Goal: Transaction & Acquisition: Purchase product/service

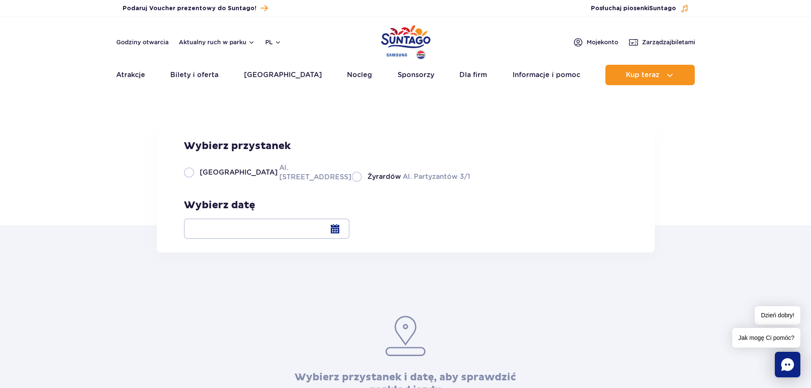
drag, startPoint x: 189, startPoint y: 226, endPoint x: 192, endPoint y: 232, distance: 6.3
click at [190, 182] on label "Warszawa Al. [STREET_ADDRESS]" at bounding box center [262, 172] width 157 height 19
click at [190, 182] on input "Warszawa Al. [STREET_ADDRESS]" at bounding box center [188, 181] width 9 height 2
radio input "true"
click at [349, 231] on div at bounding box center [267, 228] width 166 height 20
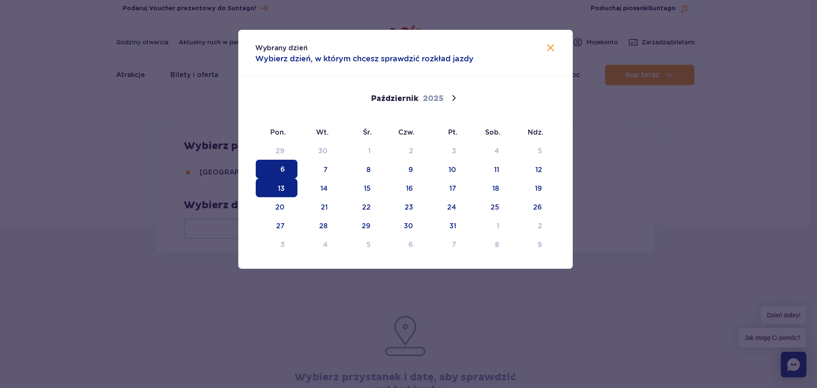
click at [274, 187] on span "13" at bounding box center [277, 187] width 42 height 19
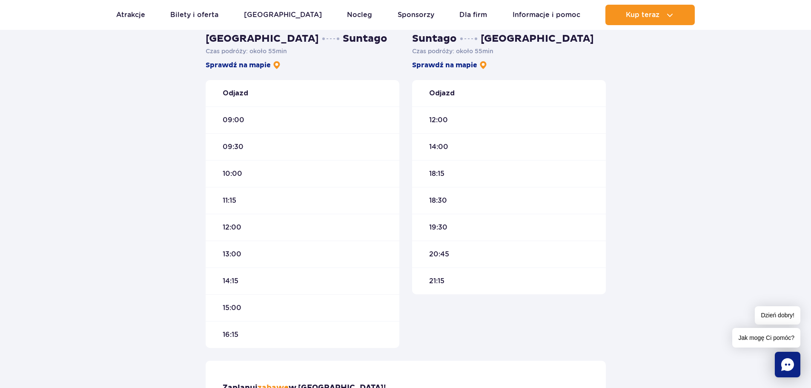
scroll to position [213, 0]
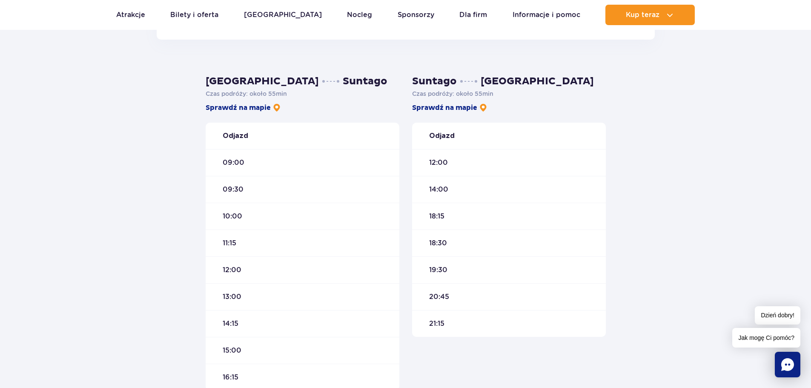
click at [468, 267] on div "19:30" at bounding box center [509, 269] width 194 height 27
click at [426, 111] on link "Sprawdź na mapie" at bounding box center [449, 107] width 75 height 9
click at [231, 106] on link "Sprawdź na mapie" at bounding box center [243, 107] width 75 height 9
click at [220, 111] on link "Sprawdź na mapie" at bounding box center [243, 107] width 75 height 9
drag, startPoint x: 457, startPoint y: 269, endPoint x: 420, endPoint y: 272, distance: 38.0
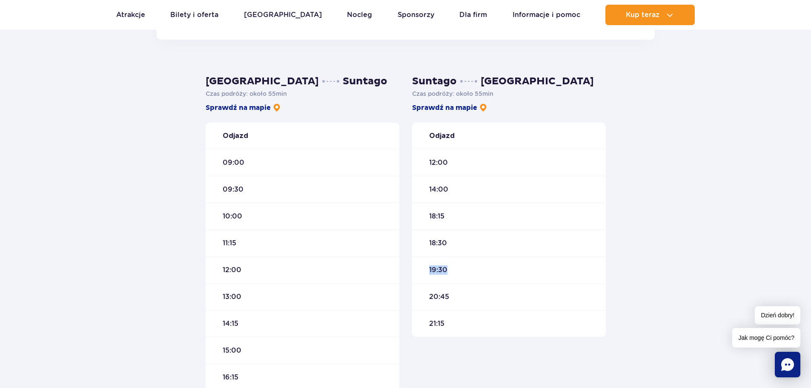
click at [420, 272] on div "19:30" at bounding box center [509, 269] width 194 height 27
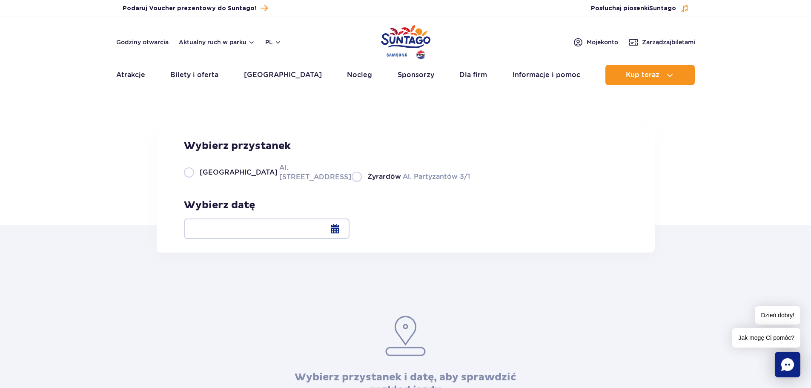
click at [352, 182] on label "Żyrardów Al. Partyzantów 3/1" at bounding box center [411, 176] width 118 height 11
click at [352, 182] on input "Żyrardów Al. Partyzantów 3/1" at bounding box center [356, 181] width 9 height 2
radio input "true"
click at [349, 232] on div at bounding box center [267, 228] width 166 height 20
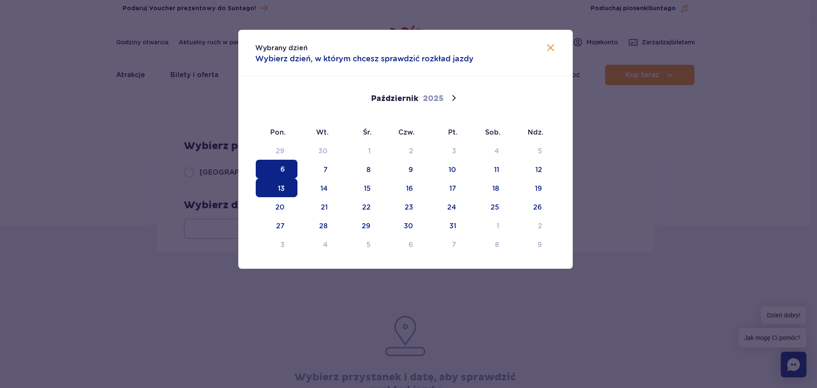
click at [280, 189] on span "13" at bounding box center [277, 187] width 42 height 19
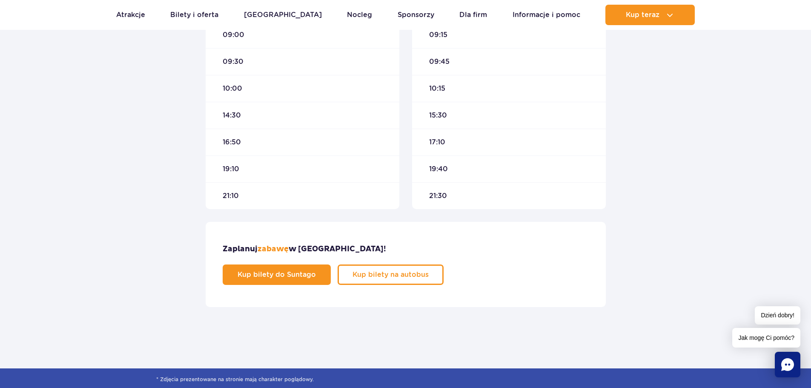
scroll to position [213, 0]
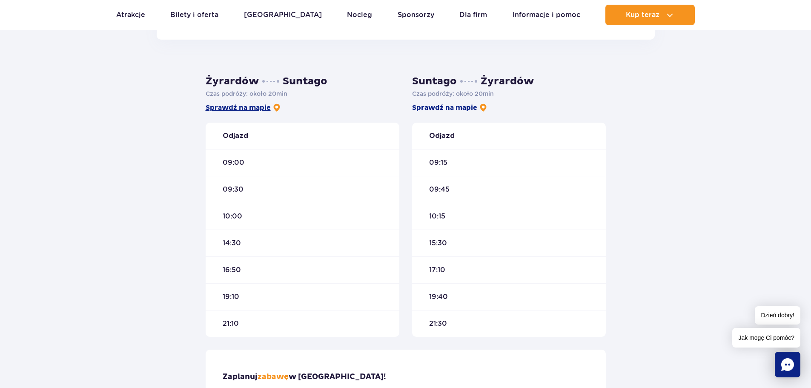
click at [245, 108] on link "Sprawdź na mapie" at bounding box center [243, 107] width 75 height 9
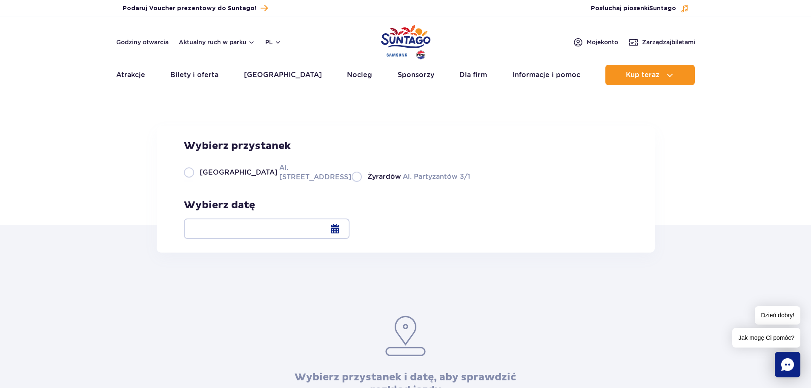
click at [189, 182] on label "Warszawa Al. [STREET_ADDRESS]" at bounding box center [262, 172] width 157 height 19
click at [189, 182] on input "Warszawa Al. [STREET_ADDRESS]" at bounding box center [188, 181] width 9 height 2
radio input "true"
click at [349, 237] on div at bounding box center [267, 228] width 166 height 20
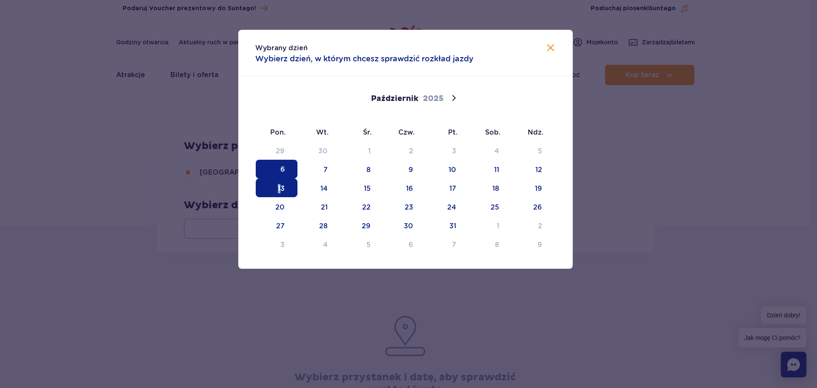
click at [279, 186] on span "13" at bounding box center [277, 187] width 42 height 19
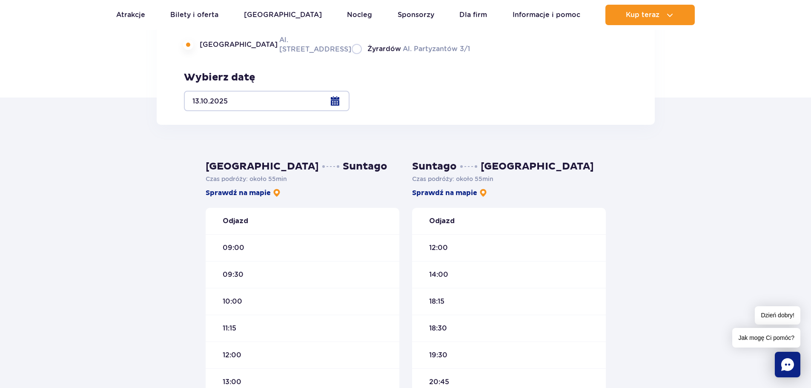
scroll to position [213, 0]
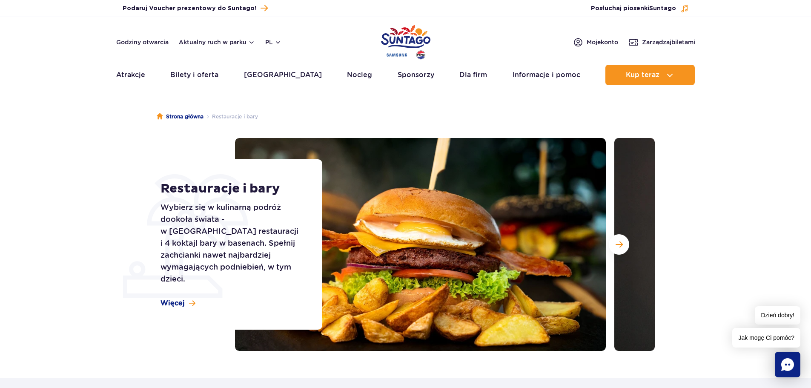
click at [749, 269] on section "Restauracje i bary Wybierz się w kulinarną podróż dookoła świata - w parku czek…" at bounding box center [405, 244] width 811 height 213
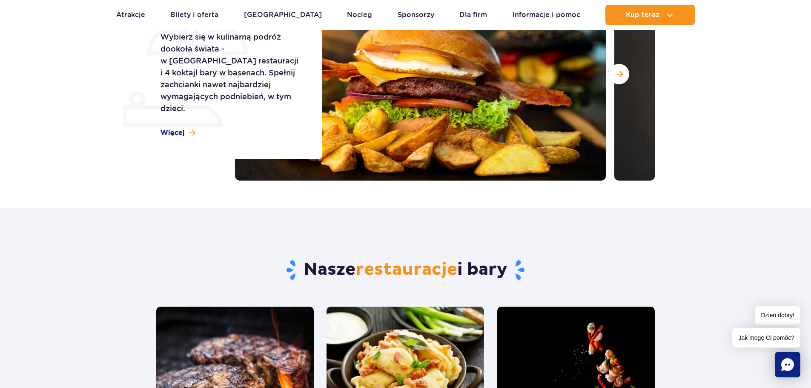
scroll to position [340, 0]
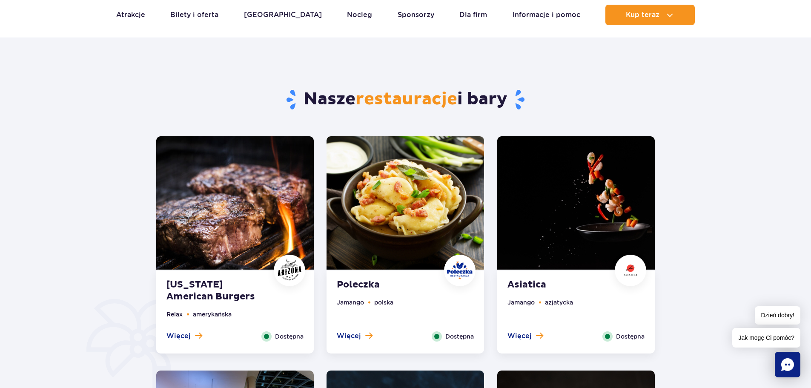
click at [393, 192] on img at bounding box center [404, 202] width 157 height 133
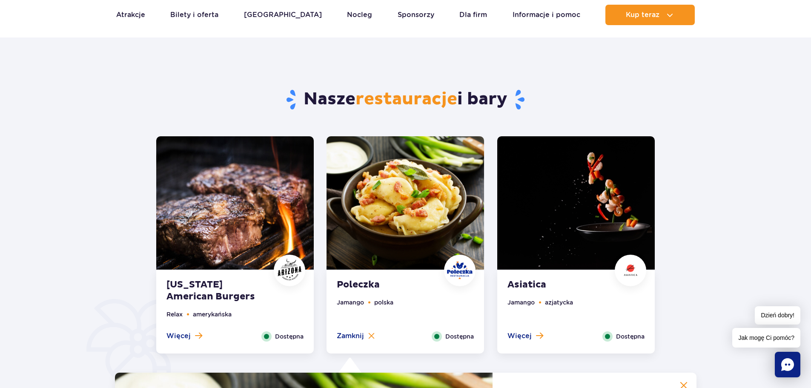
scroll to position [662, 0]
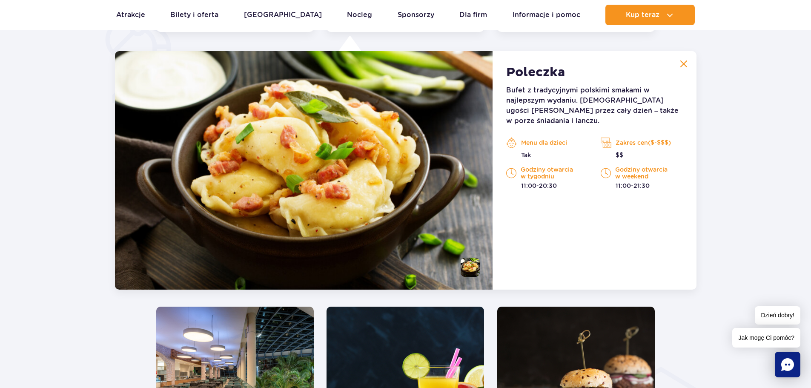
drag, startPoint x: 389, startPoint y: 198, endPoint x: 400, endPoint y: 229, distance: 33.1
click at [389, 199] on img at bounding box center [304, 170] width 378 height 238
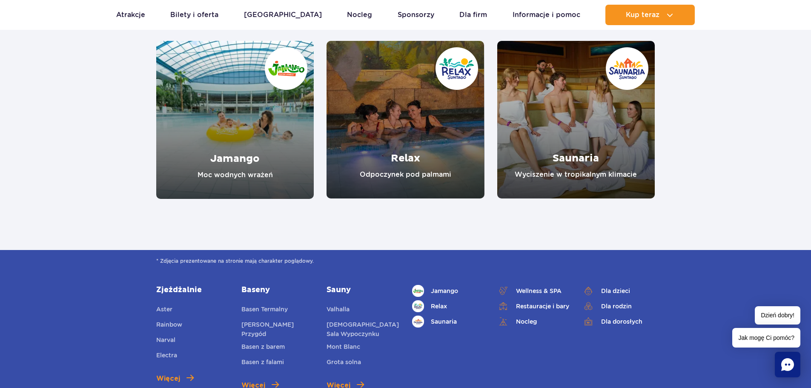
scroll to position [2024, 0]
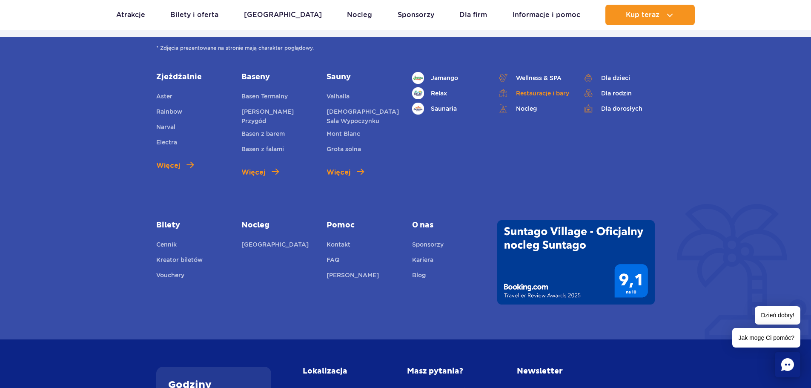
click at [551, 87] on link "Restauracje i bary" at bounding box center [533, 93] width 72 height 12
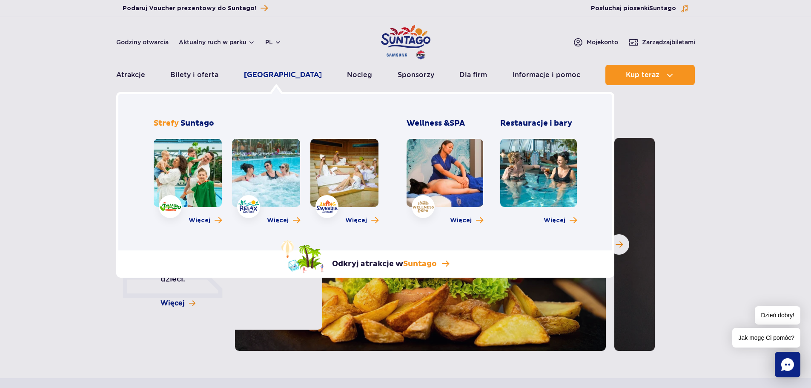
click at [268, 70] on link "[GEOGRAPHIC_DATA]" at bounding box center [283, 75] width 78 height 20
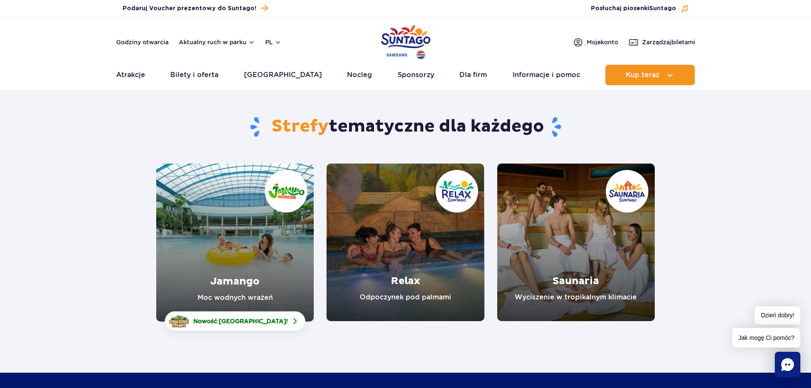
click at [252, 248] on link "Jamango" at bounding box center [234, 242] width 157 height 158
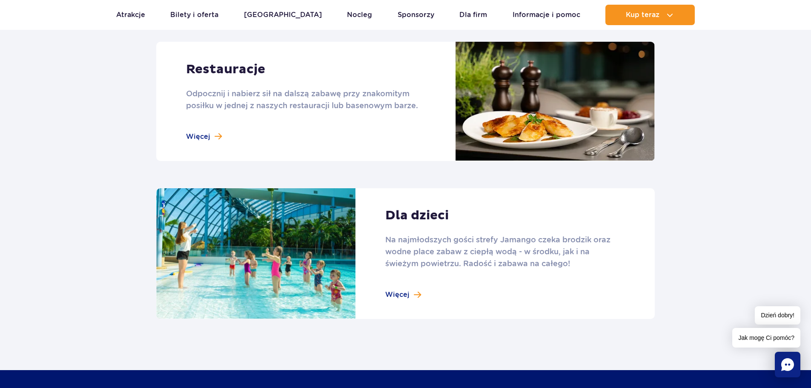
scroll to position [894, 0]
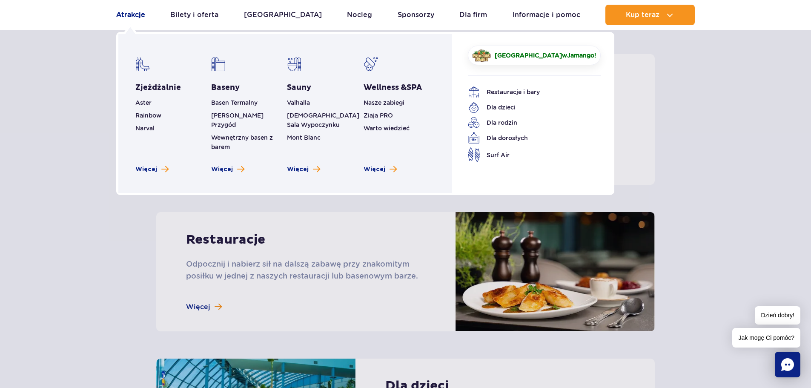
click at [132, 15] on link "Atrakcje" at bounding box center [130, 15] width 29 height 20
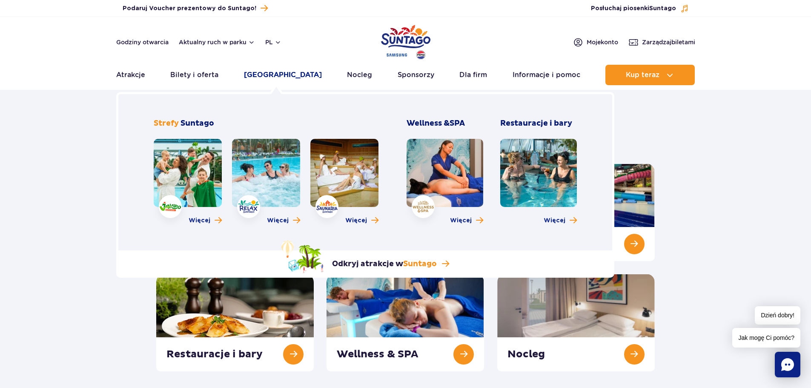
click at [274, 74] on link "[GEOGRAPHIC_DATA]" at bounding box center [283, 75] width 78 height 20
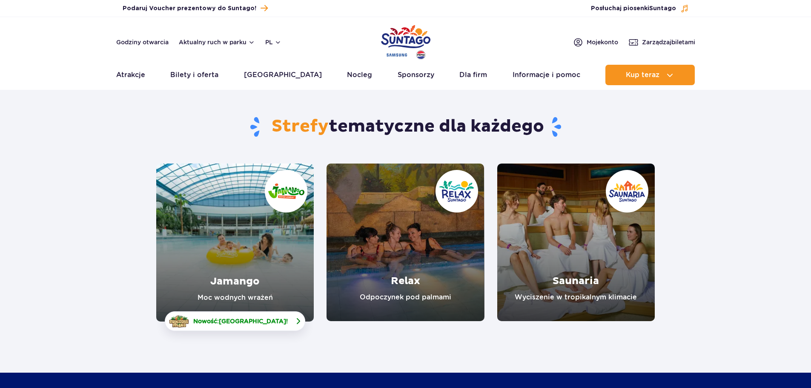
click at [259, 320] on span "[GEOGRAPHIC_DATA]" at bounding box center [252, 320] width 67 height 7
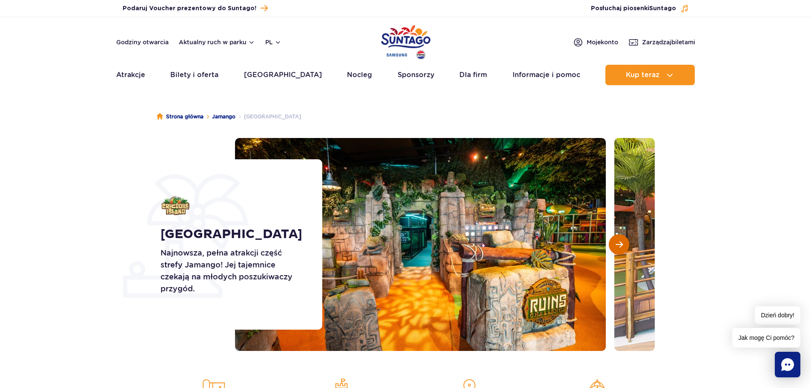
click at [619, 245] on span "Następny slajd" at bounding box center [618, 244] width 7 height 8
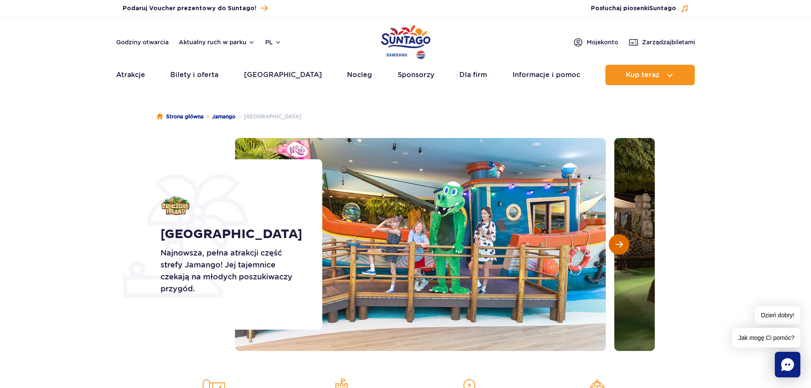
click at [620, 244] on span "Następny slajd" at bounding box center [618, 244] width 7 height 8
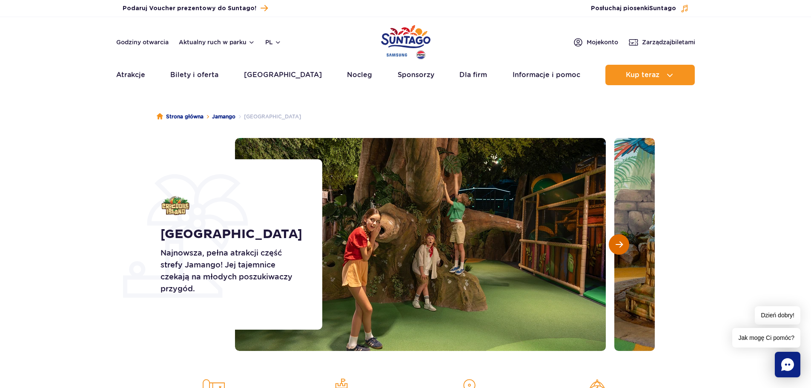
click at [620, 244] on span "Następny slajd" at bounding box center [618, 244] width 7 height 8
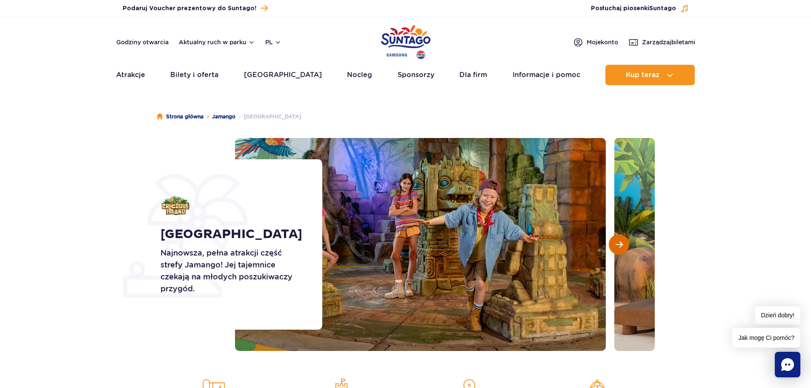
click at [620, 244] on span "Następny slajd" at bounding box center [618, 244] width 7 height 8
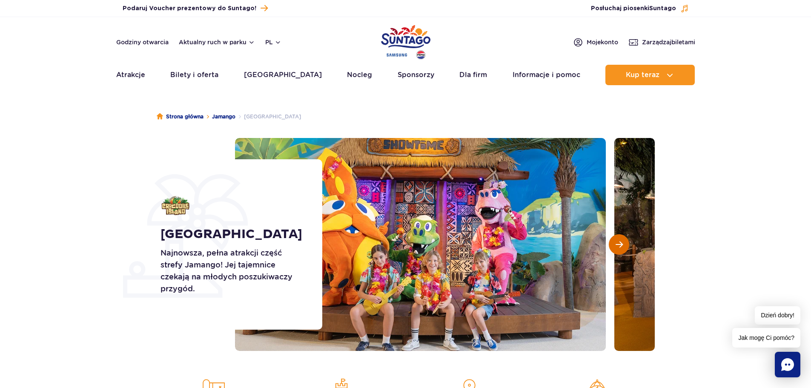
click at [620, 244] on span "Następny slajd" at bounding box center [618, 244] width 7 height 8
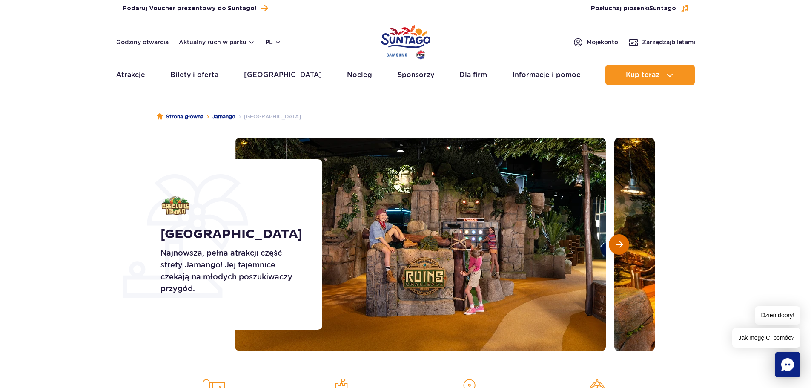
click at [620, 244] on span "Następny slajd" at bounding box center [618, 244] width 7 height 8
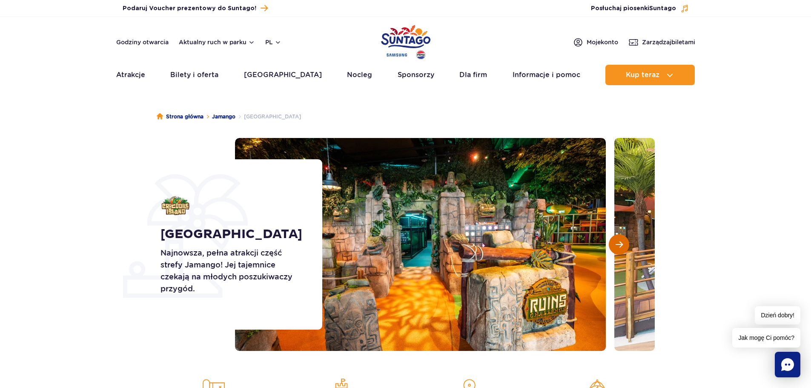
click at [620, 244] on span "Następny slajd" at bounding box center [618, 244] width 7 height 8
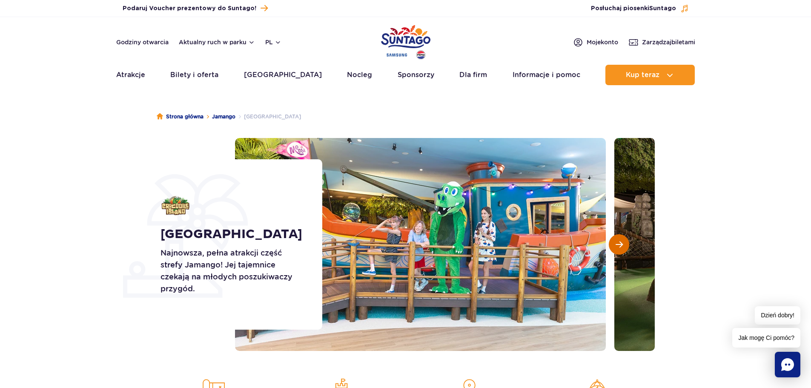
click at [620, 244] on span "Następny slajd" at bounding box center [618, 244] width 7 height 8
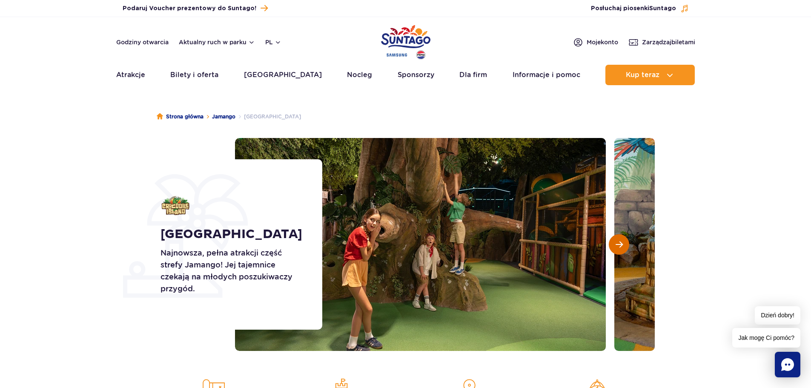
click at [620, 244] on span "Następny slajd" at bounding box center [618, 244] width 7 height 8
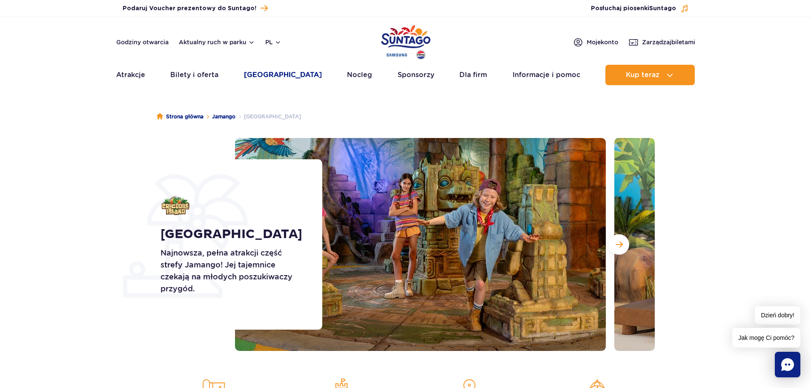
click at [273, 74] on link "[GEOGRAPHIC_DATA]" at bounding box center [283, 75] width 78 height 20
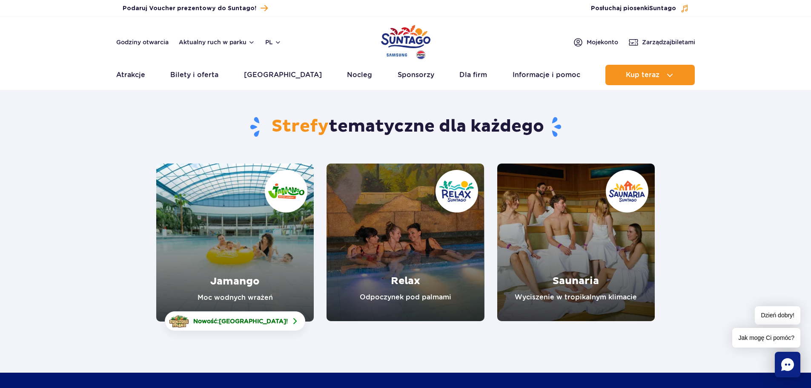
click at [245, 222] on link "Jamango" at bounding box center [234, 242] width 157 height 158
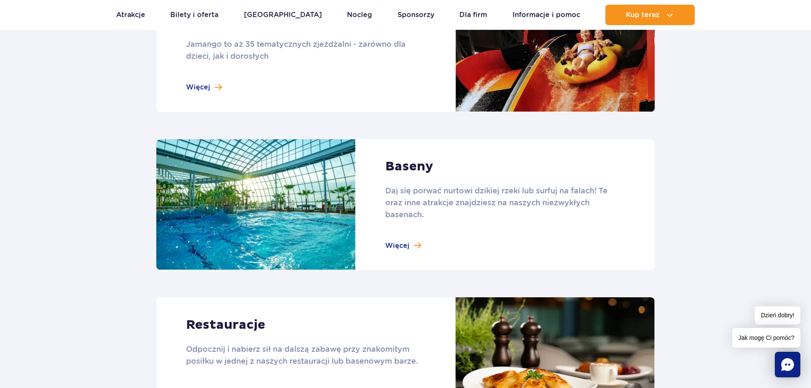
scroll to position [681, 0]
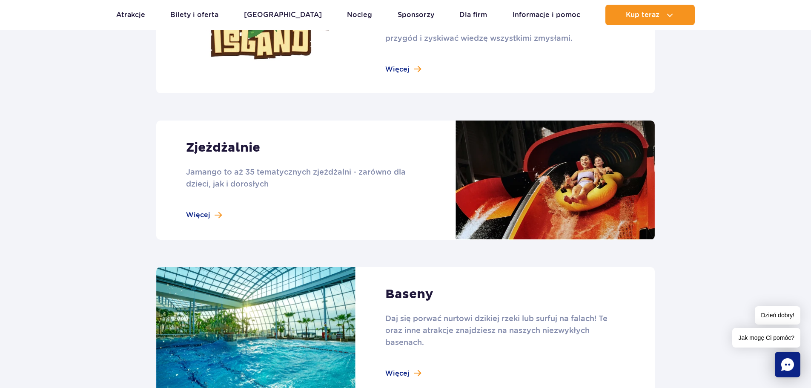
click at [201, 218] on link at bounding box center [405, 179] width 498 height 119
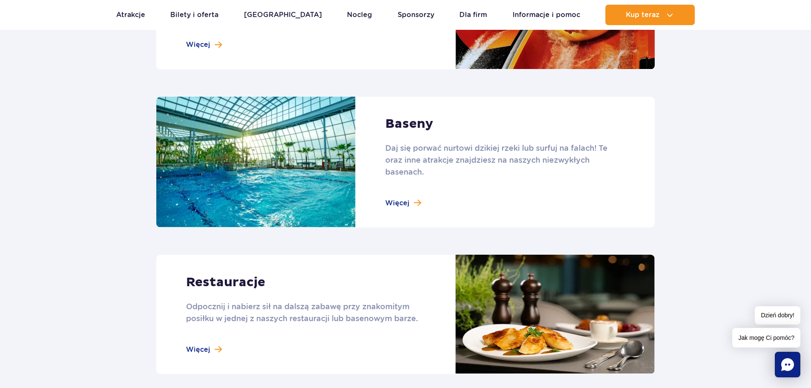
click at [392, 202] on link at bounding box center [405, 162] width 498 height 131
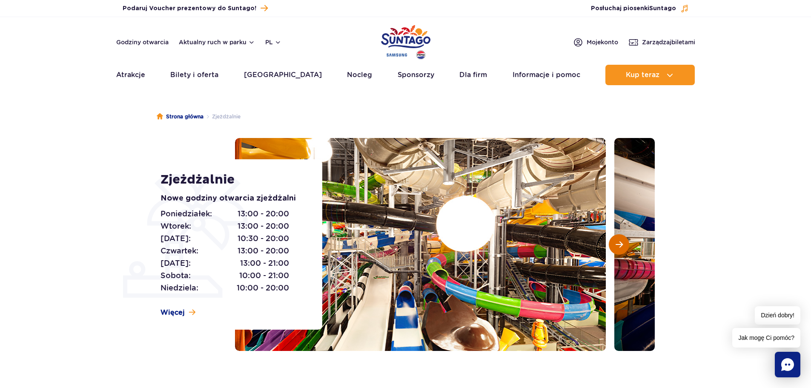
click at [623, 244] on button "Następny slajd" at bounding box center [619, 244] width 20 height 20
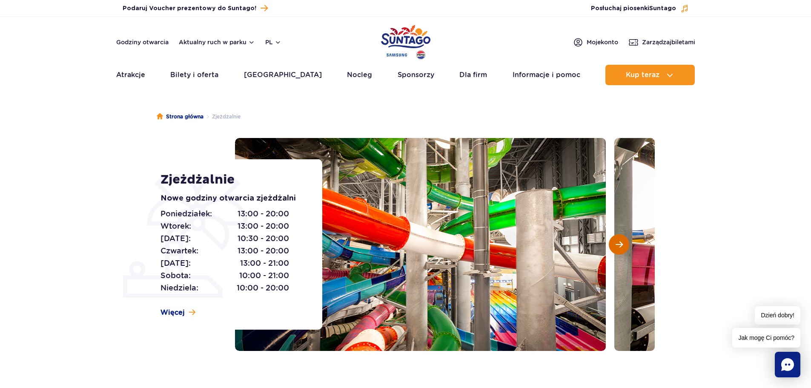
click at [623, 243] on button "Następny slajd" at bounding box center [619, 244] width 20 height 20
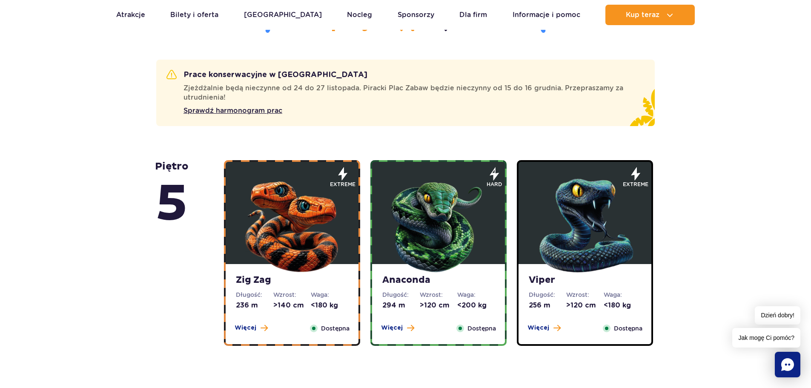
scroll to position [596, 0]
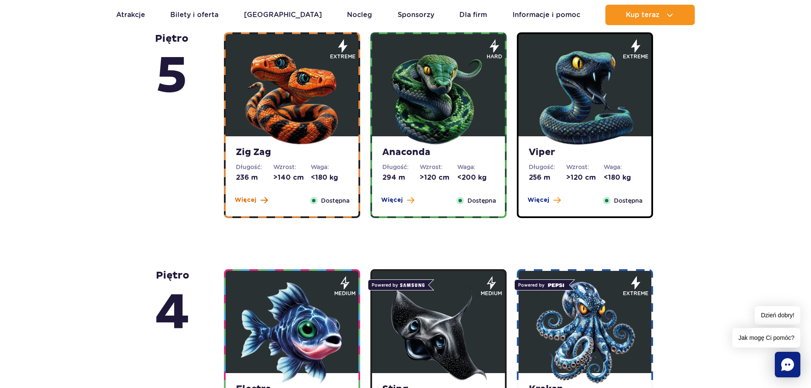
click at [243, 198] on span "Więcej" at bounding box center [245, 200] width 22 height 9
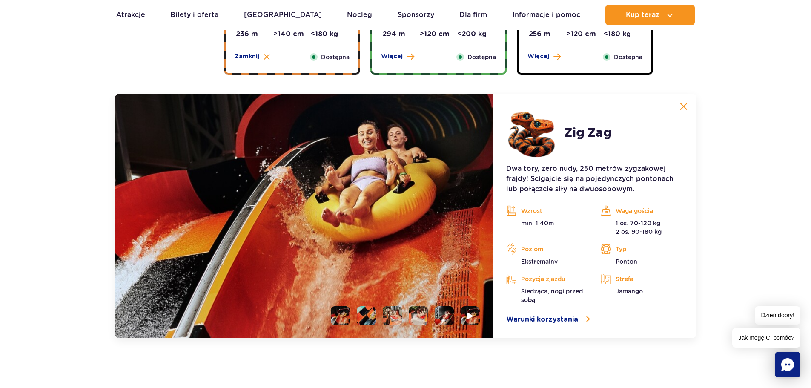
scroll to position [569, 0]
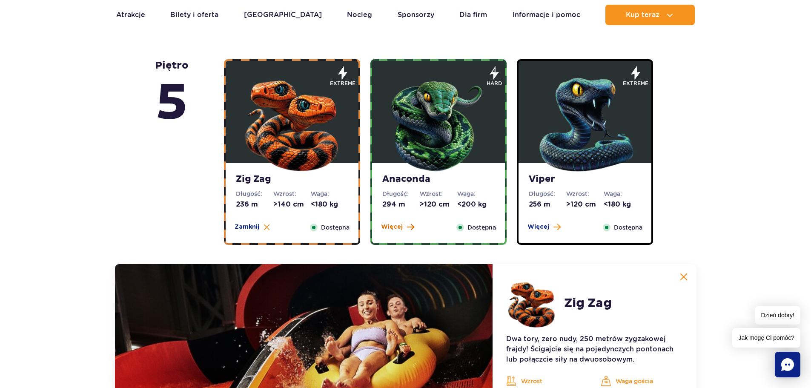
click at [387, 227] on span "Więcej" at bounding box center [392, 227] width 22 height 9
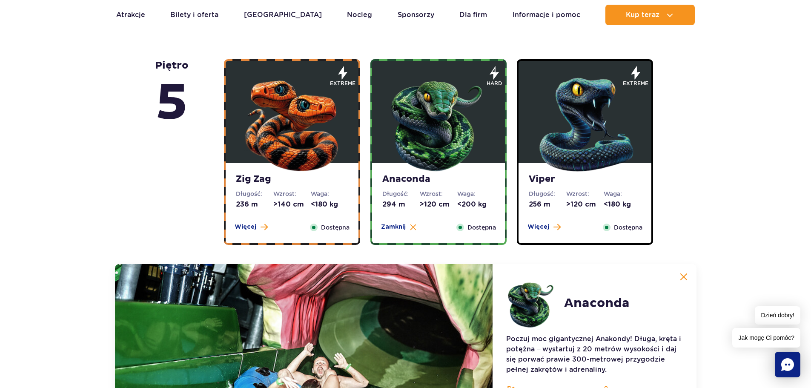
click at [536, 226] on span "Więcej" at bounding box center [538, 227] width 22 height 9
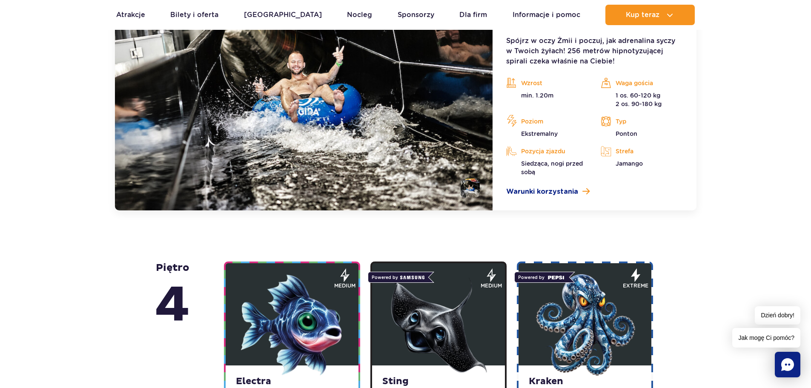
scroll to position [995, 0]
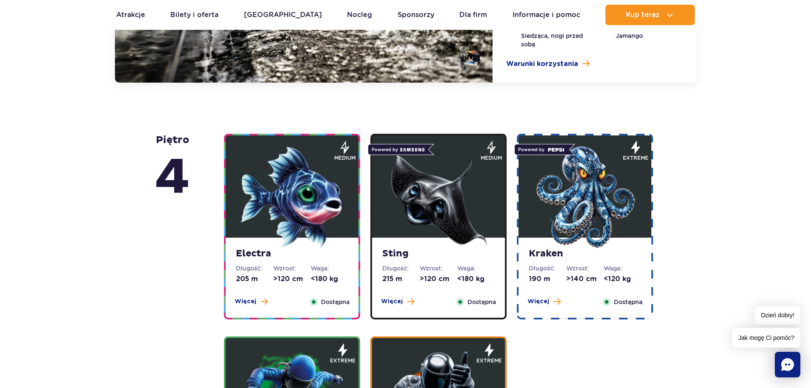
drag, startPoint x: 249, startPoint y: 291, endPoint x: 236, endPoint y: 317, distance: 29.7
click at [248, 294] on div "Electra Długość: 205 m Wzrost: >120 cm Waga: <180 kg Więcej Zamknij Dostępna" at bounding box center [292, 277] width 133 height 80
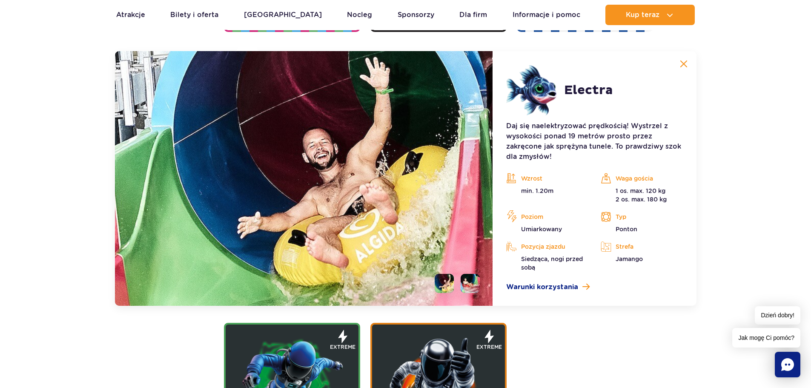
scroll to position [1189, 0]
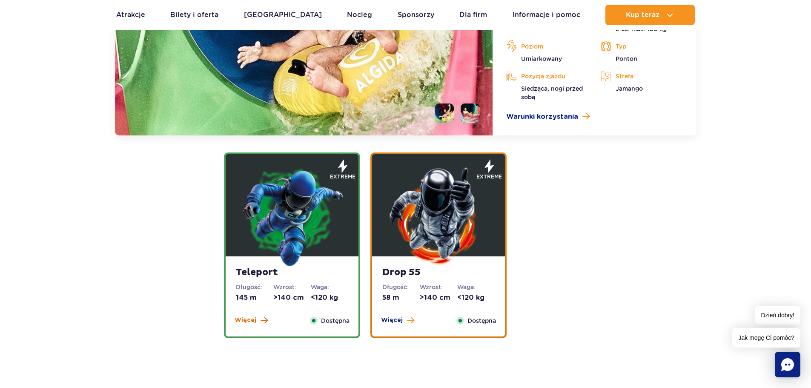
click at [246, 321] on span "Więcej" at bounding box center [245, 320] width 22 height 9
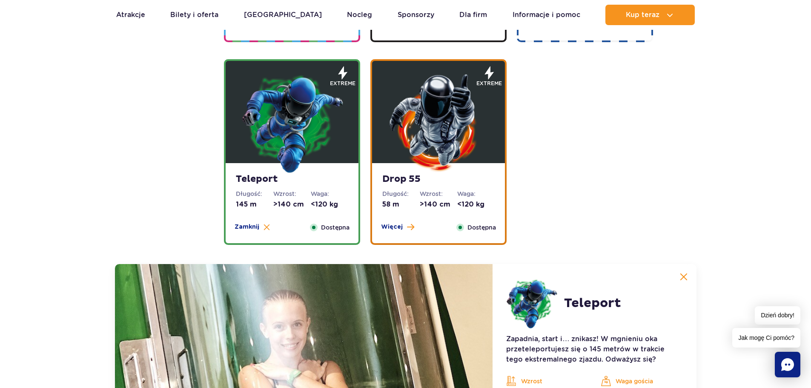
scroll to position [838, 0]
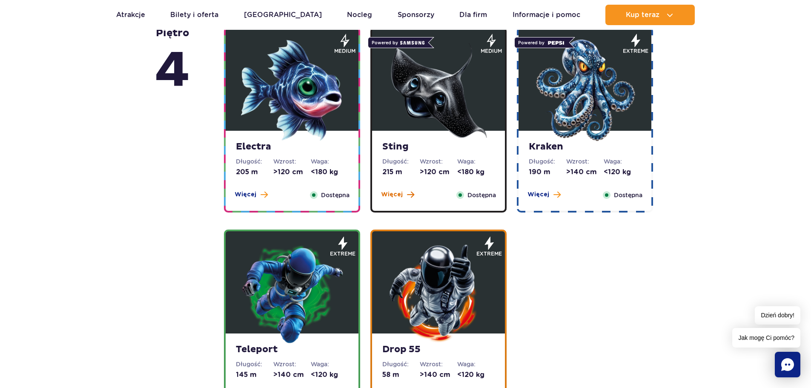
click at [397, 193] on span "Więcej" at bounding box center [392, 194] width 22 height 9
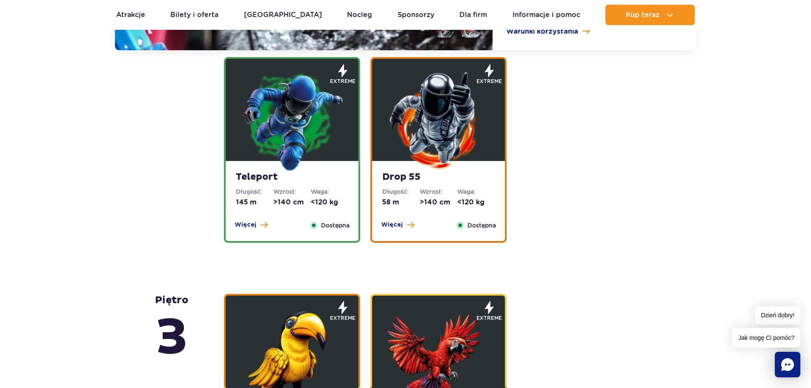
scroll to position [1444, 0]
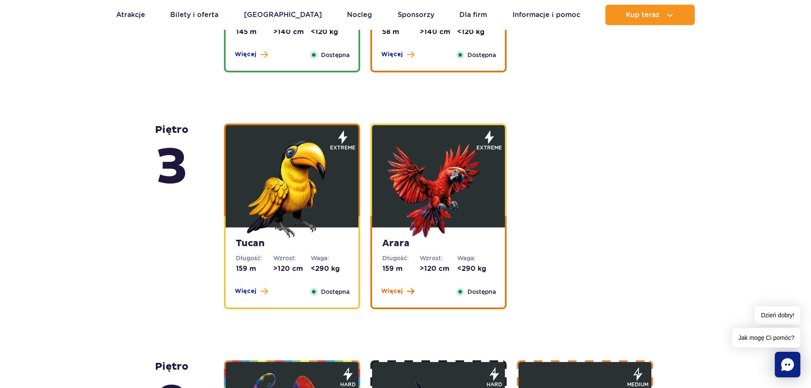
click at [385, 294] on span "Więcej" at bounding box center [392, 291] width 22 height 9
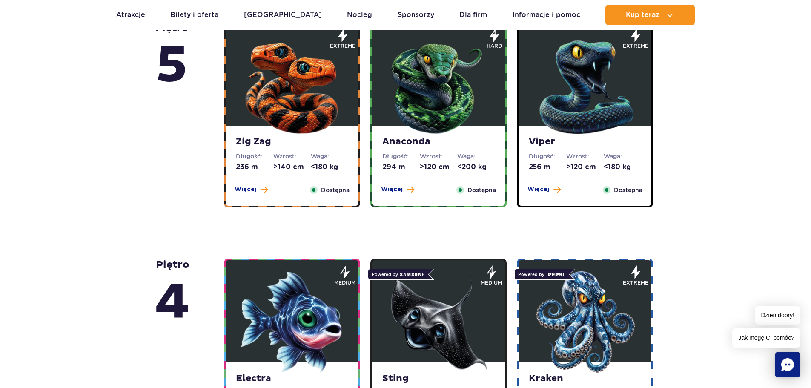
scroll to position [394, 0]
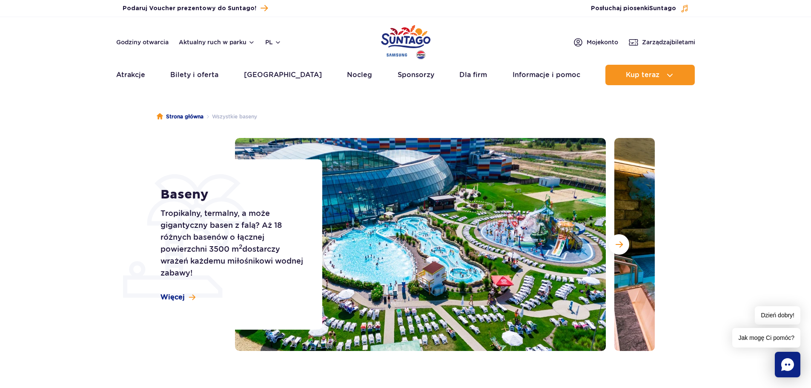
click at [180, 297] on span "Więcej" at bounding box center [172, 296] width 24 height 9
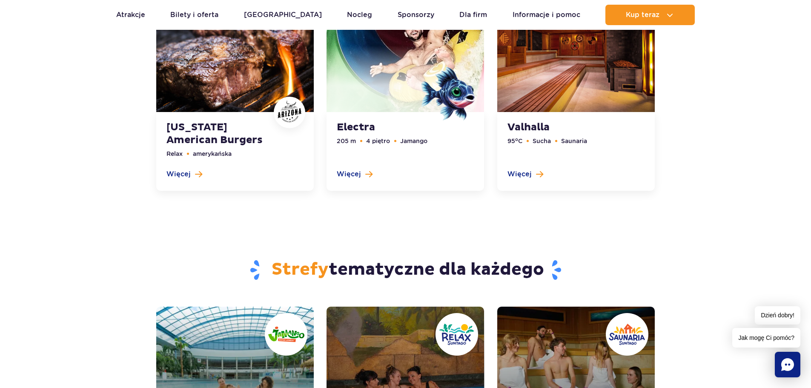
scroll to position [2259, 0]
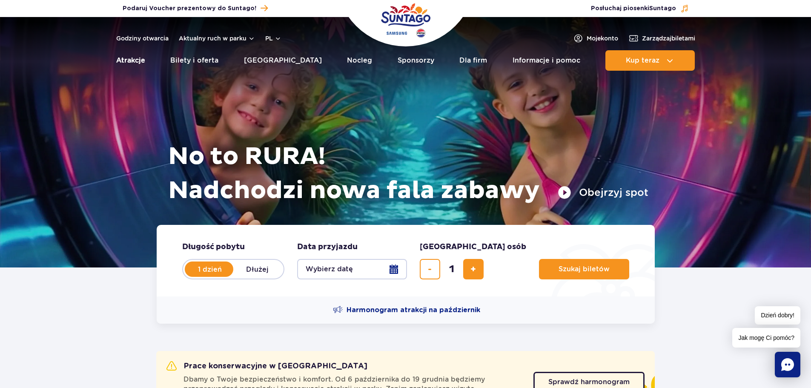
click at [131, 66] on link "Atrakcje" at bounding box center [130, 60] width 29 height 20
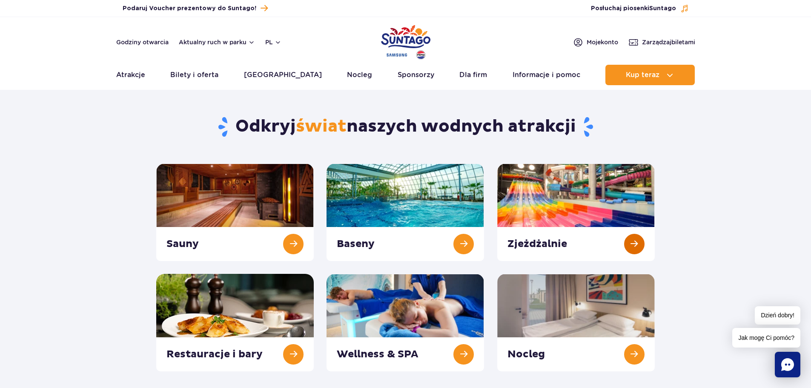
click at [635, 249] on link at bounding box center [575, 211] width 157 height 97
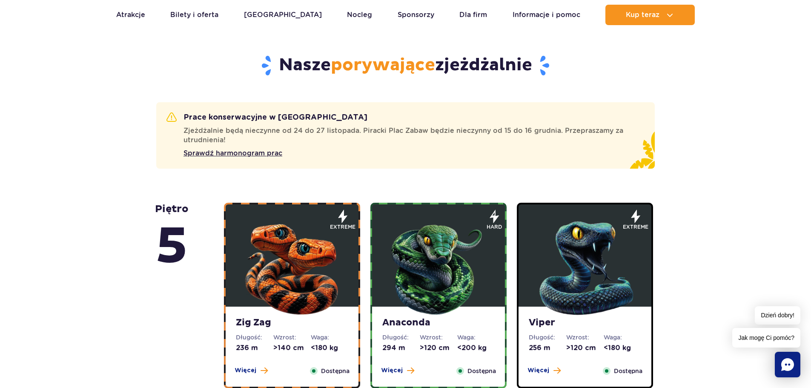
scroll to position [468, 0]
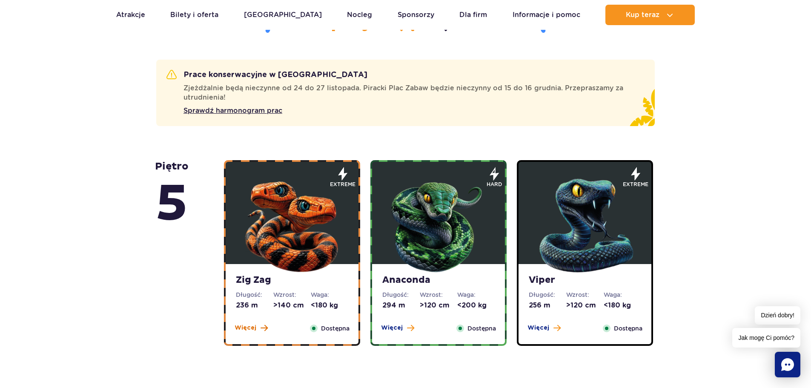
click at [259, 329] on button "Więcej" at bounding box center [250, 327] width 33 height 9
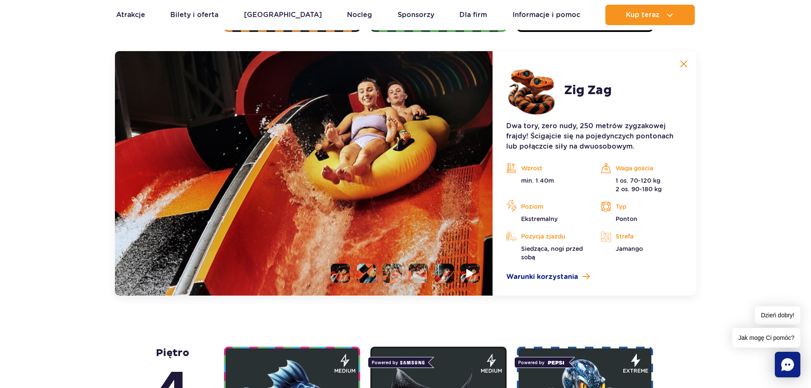
click at [472, 279] on li at bounding box center [469, 272] width 19 height 19
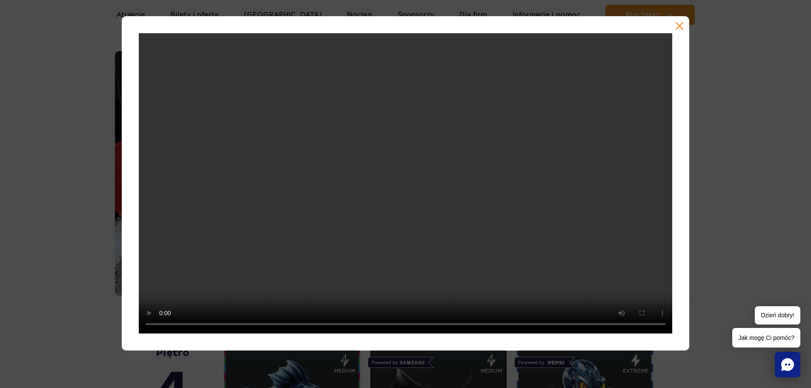
click at [681, 32] on div at bounding box center [406, 183] width 568 height 334
click at [682, 26] on button "button" at bounding box center [679, 26] width 9 height 9
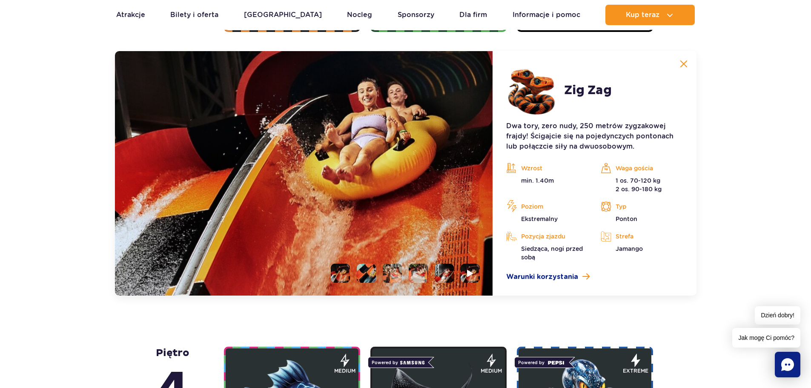
click at [540, 271] on div "Dwa tory, zero nudy, 250 metrów zygzakowej frajdy! Ścigajcie się na pojedynczyc…" at bounding box center [594, 201] width 176 height 161
click at [533, 279] on span "Warunki korzystania" at bounding box center [542, 277] width 72 height 10
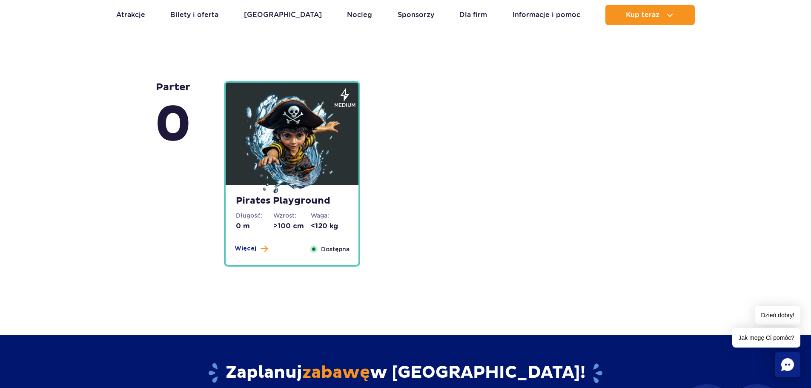
scroll to position [2271, 0]
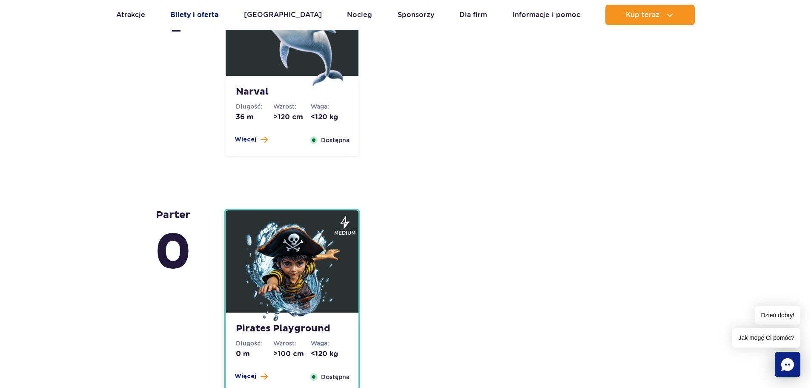
click at [196, 18] on link "Bilety i oferta" at bounding box center [194, 15] width 48 height 20
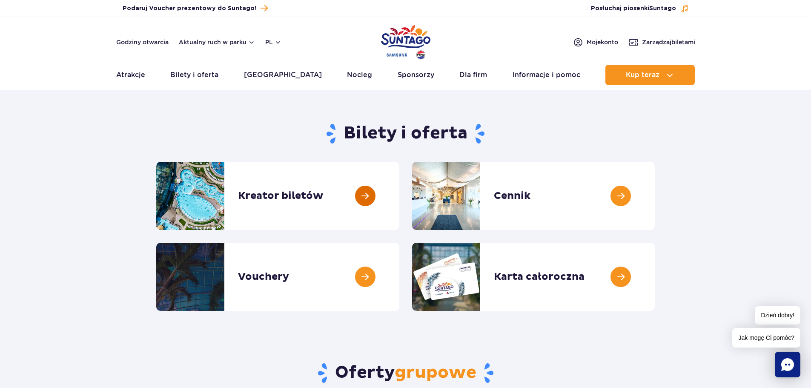
click at [399, 202] on link at bounding box center [399, 196] width 0 height 68
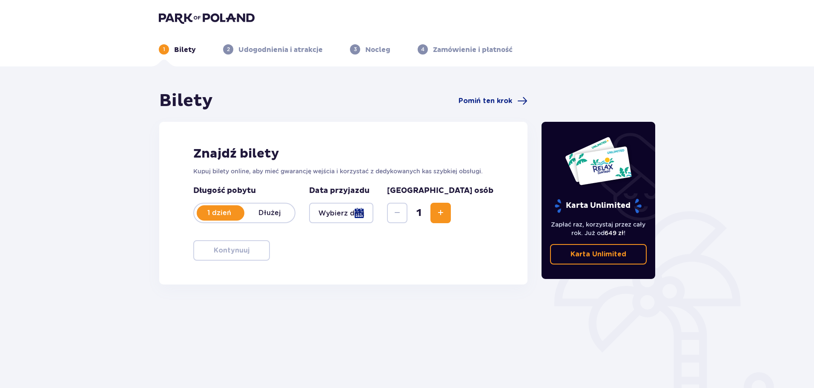
scroll to position [46, 0]
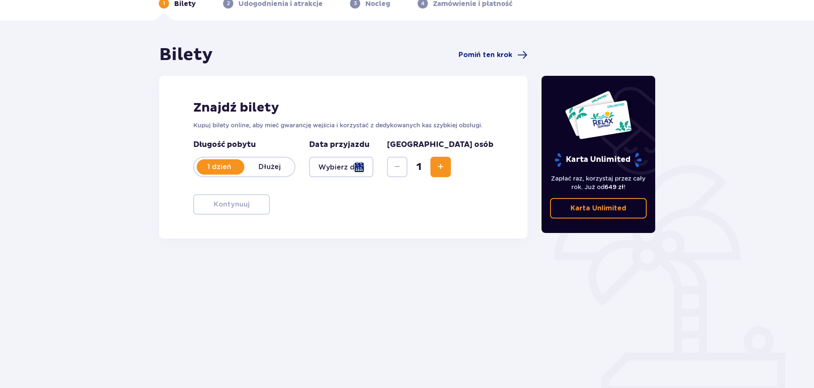
click at [446, 166] on span "Zwiększ" at bounding box center [440, 167] width 10 height 10
drag, startPoint x: 437, startPoint y: 170, endPoint x: 370, endPoint y: 177, distance: 68.0
click at [423, 172] on div "Długość pobytu 1 dzień Dłużej Pobyt powyżej 1 dnia Data przyjazdu Liczba osób 2" at bounding box center [343, 158] width 300 height 37
click at [373, 170] on div at bounding box center [341, 167] width 64 height 20
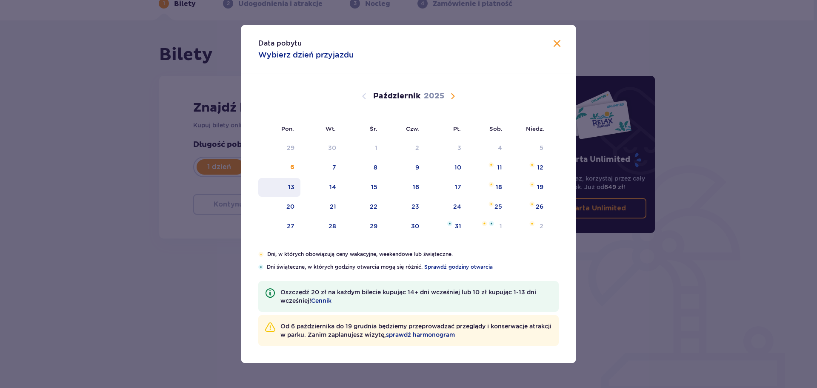
click at [284, 184] on div "13" at bounding box center [279, 187] width 42 height 19
type input "13.10.25"
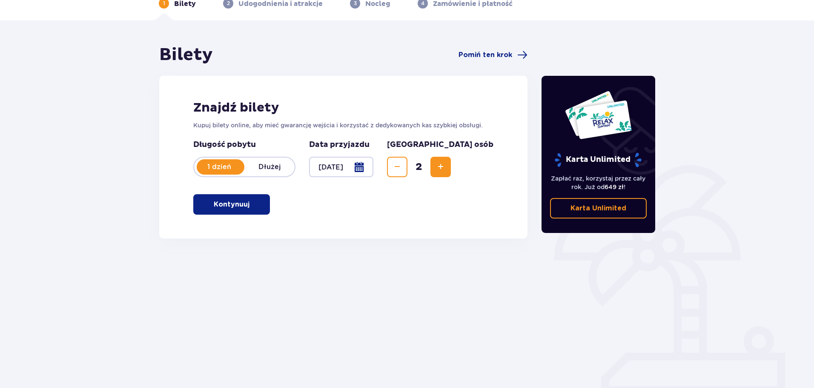
click at [232, 224] on div "Znajdź bilety Kupuj bilety online, aby mieć gwarancję wejścia i korzystać z ded…" at bounding box center [343, 157] width 368 height 163
click at [246, 215] on div "Znajdź bilety Kupuj bilety online, aby mieć gwarancję wejścia i korzystać z ded…" at bounding box center [343, 157] width 368 height 163
click at [261, 204] on button "Kontynuuj" at bounding box center [231, 204] width 77 height 20
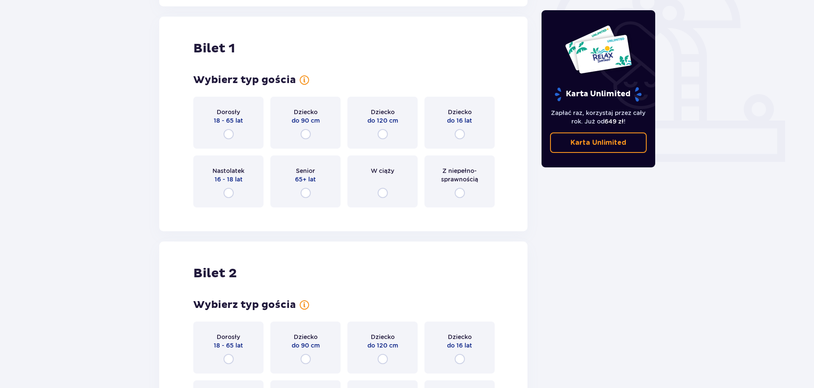
scroll to position [284, 0]
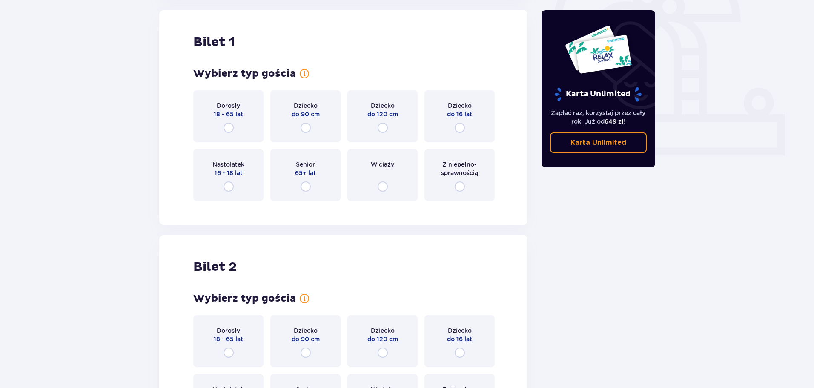
click at [230, 184] on input "radio" at bounding box center [228, 186] width 10 height 10
radio input "true"
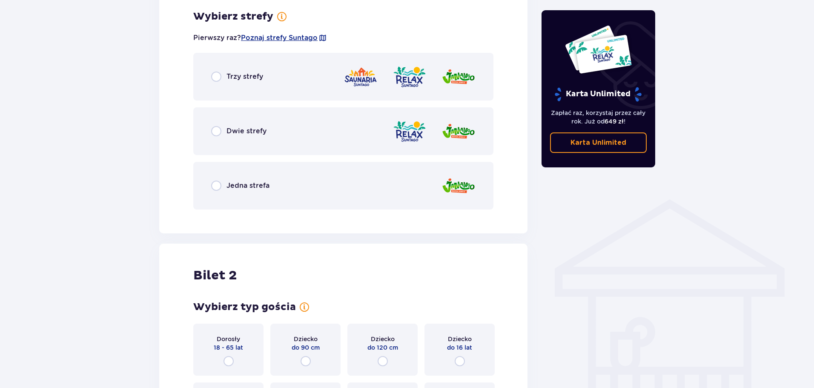
click at [219, 79] on input "radio" at bounding box center [216, 76] width 10 height 10
radio input "true"
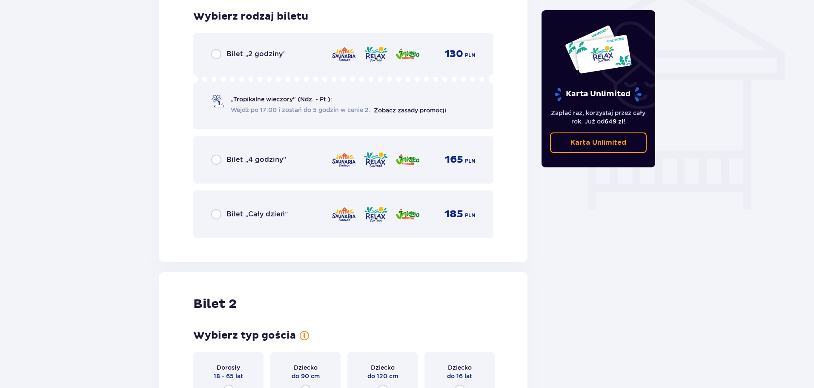
click at [225, 214] on div "Bilet „Cały dzień”" at bounding box center [249, 214] width 77 height 10
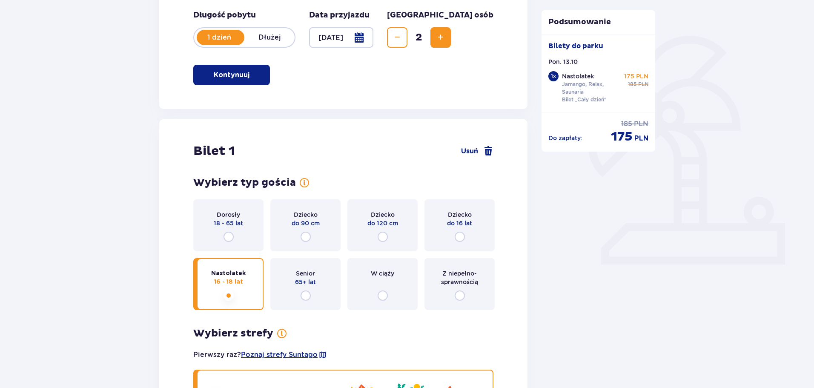
scroll to position [5, 0]
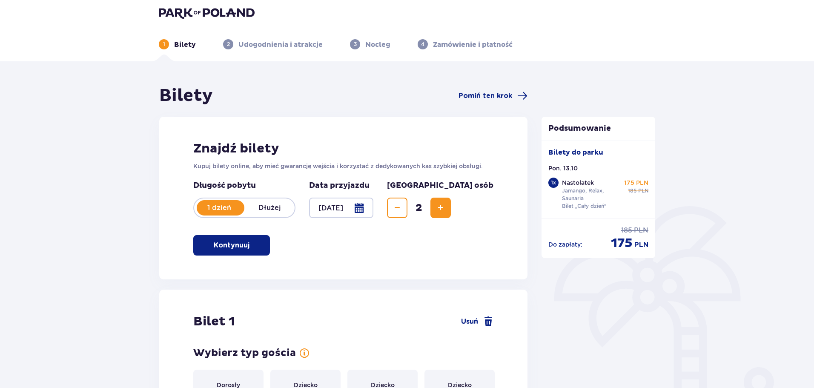
click at [407, 204] on button "Zmniejsz" at bounding box center [397, 207] width 20 height 20
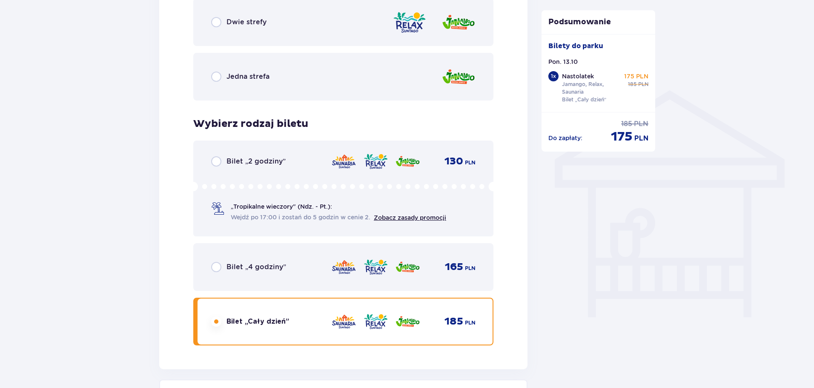
scroll to position [761, 0]
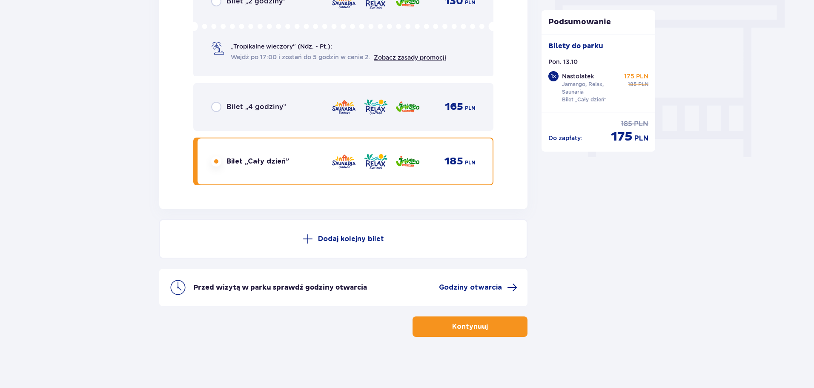
click at [484, 319] on button "Kontynuuj" at bounding box center [469, 326] width 115 height 20
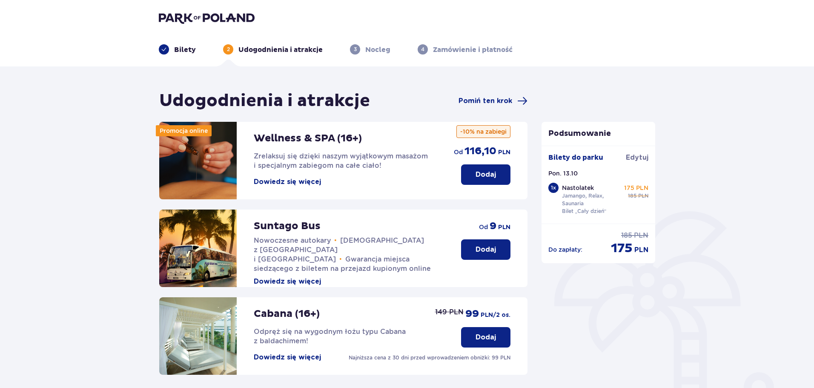
scroll to position [128, 0]
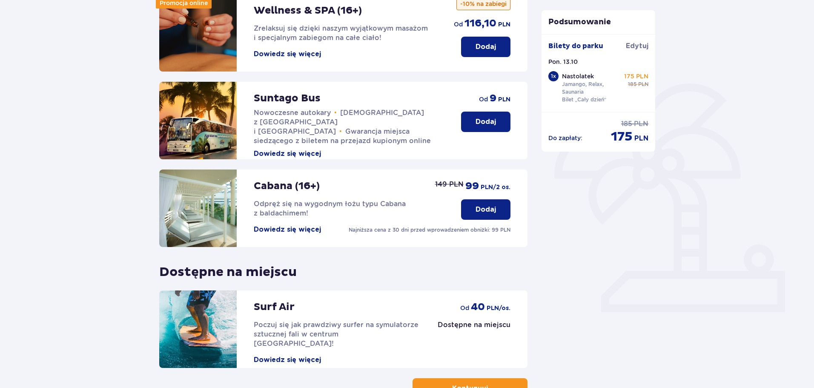
click at [504, 126] on button "Dodaj" at bounding box center [485, 121] width 49 height 20
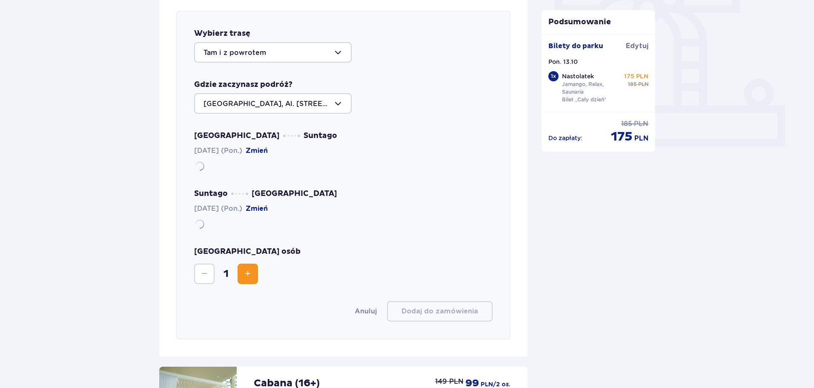
scroll to position [294, 0]
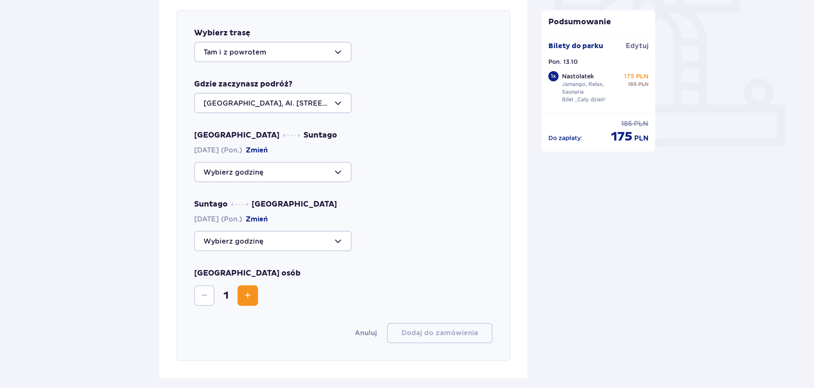
click at [266, 50] on div at bounding box center [272, 52] width 157 height 20
click at [222, 114] on p "Z parku" at bounding box center [216, 113] width 26 height 9
type input "Z parku"
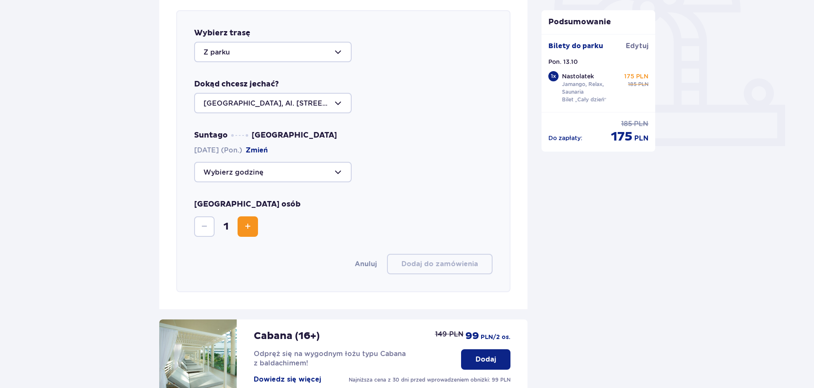
click at [229, 109] on div at bounding box center [272, 103] width 157 height 20
click at [245, 129] on p "Warszawa, Al. Jerozolimskie 56" at bounding box center [272, 133] width 139 height 19
click at [254, 178] on div at bounding box center [272, 172] width 157 height 20
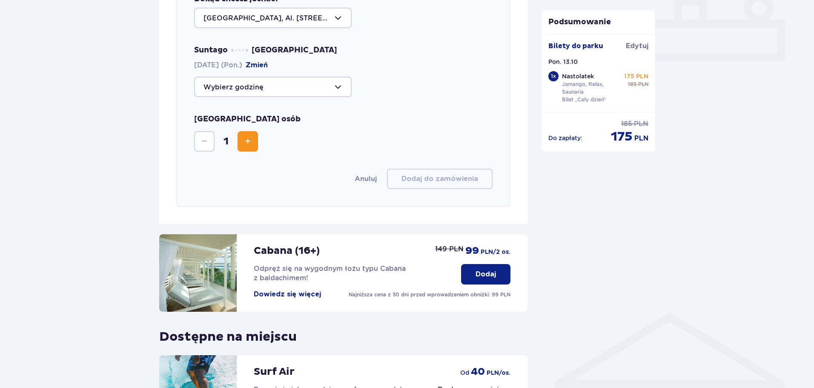
click at [417, 92] on div at bounding box center [343, 87] width 298 height 20
